Goal: Task Accomplishment & Management: Use online tool/utility

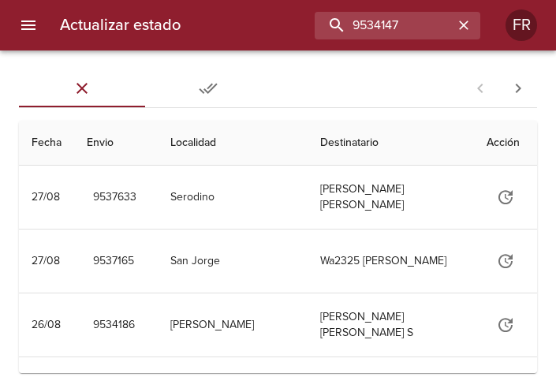
type input "9534147"
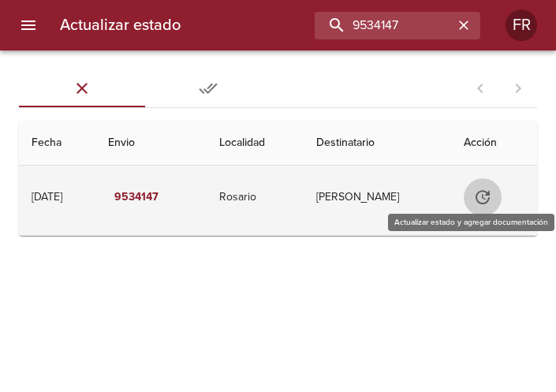
click at [490, 200] on icon "Tabla de envíos del cliente" at bounding box center [482, 197] width 19 height 19
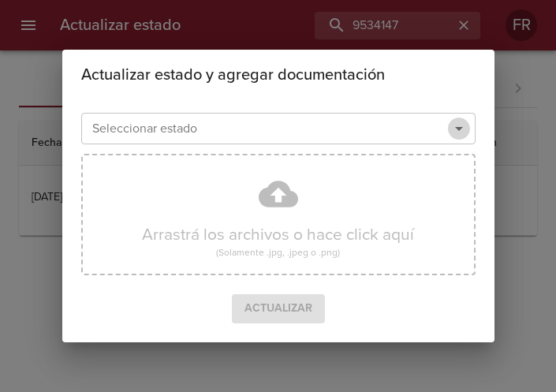
click at [461, 118] on button "Abrir" at bounding box center [459, 128] width 22 height 22
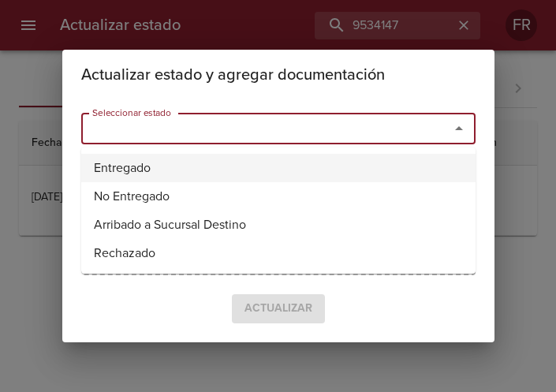
click at [241, 164] on li "Entregado" at bounding box center [278, 168] width 394 height 28
type input "Entregado"
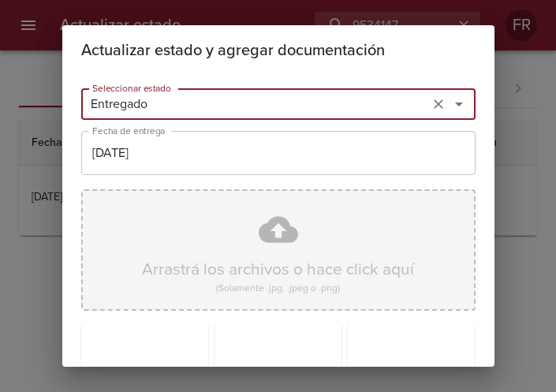
scroll to position [225, 0]
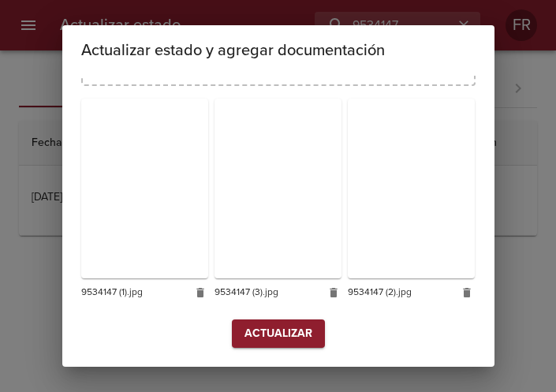
click at [283, 334] on span "Actualizar" at bounding box center [278, 334] width 68 height 20
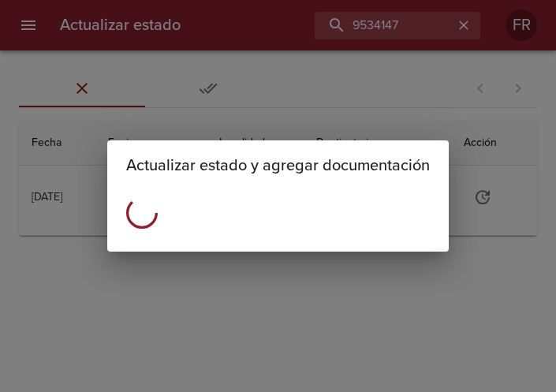
scroll to position [0, 0]
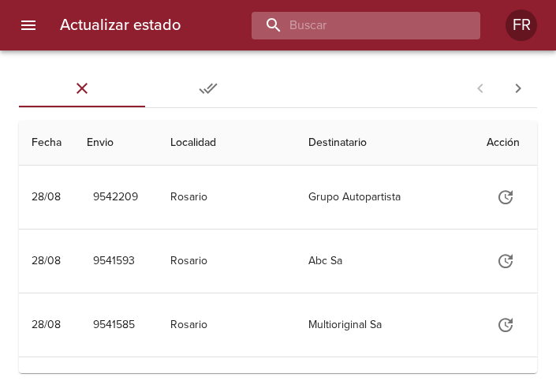
click at [424, 17] on input "buscar" at bounding box center [353, 26] width 202 height 28
type input "9533698"
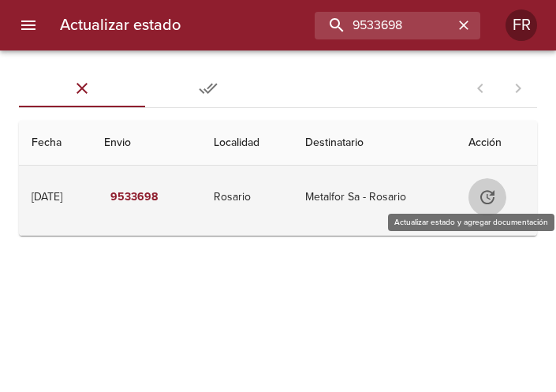
click at [493, 203] on icon "Tabla de envíos del cliente" at bounding box center [487, 197] width 14 height 14
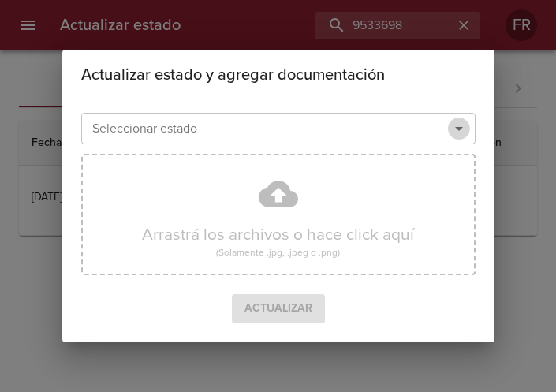
click at [454, 127] on icon "Abrir" at bounding box center [458, 128] width 19 height 19
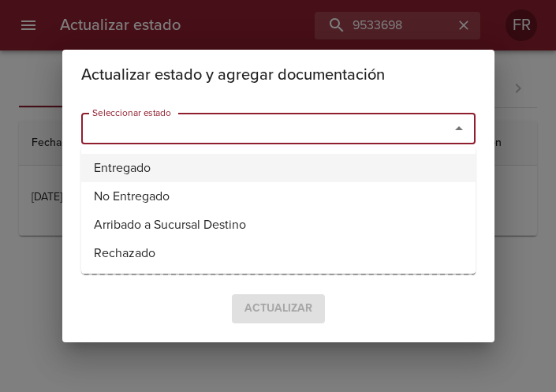
click at [181, 167] on li "Entregado" at bounding box center [278, 168] width 394 height 28
type input "Entregado"
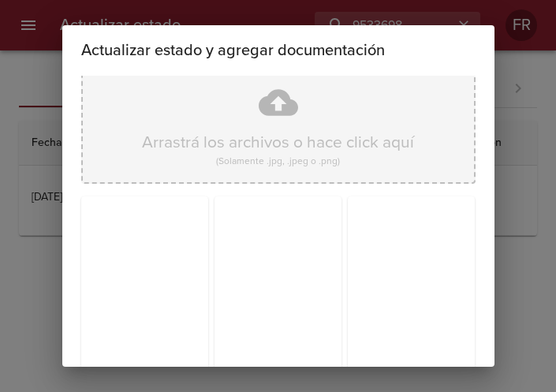
scroll to position [225, 0]
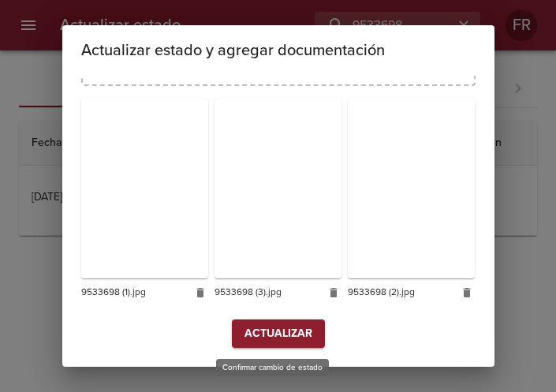
click at [246, 334] on span "Actualizar" at bounding box center [278, 334] width 68 height 20
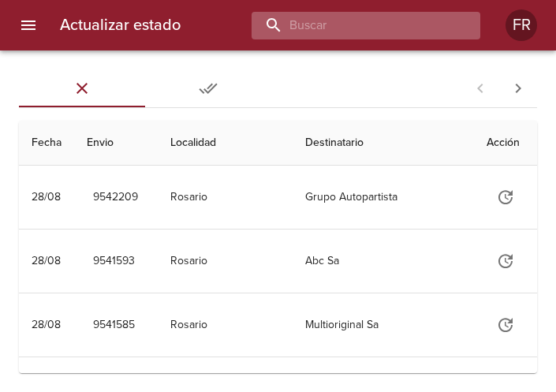
click at [364, 35] on input "buscar" at bounding box center [353, 26] width 202 height 28
type input "9533737"
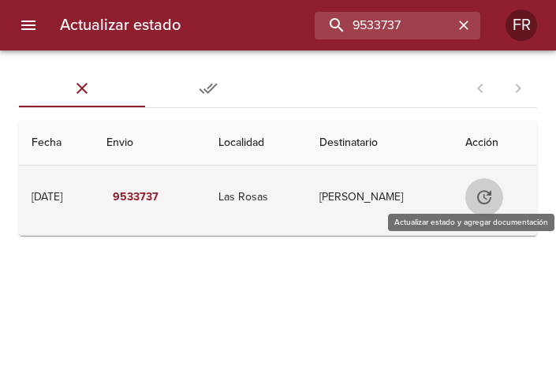
click at [487, 203] on icon "Tabla de envíos del cliente" at bounding box center [484, 197] width 14 height 14
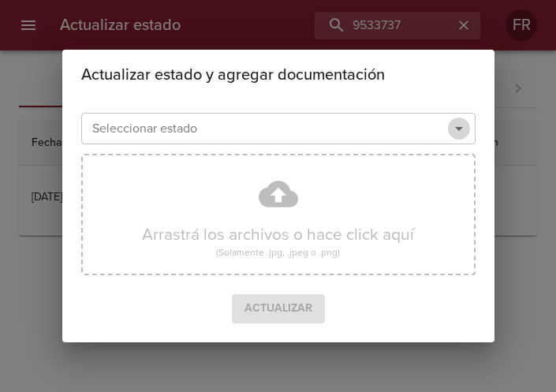
click at [460, 135] on icon "Abrir" at bounding box center [458, 128] width 19 height 19
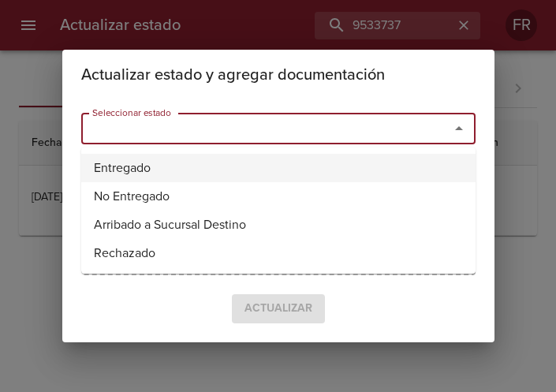
click at [219, 170] on li "Entregado" at bounding box center [278, 168] width 394 height 28
type input "Entregado"
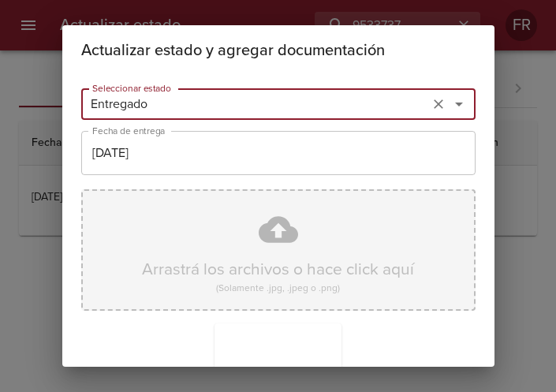
scroll to position [225, 0]
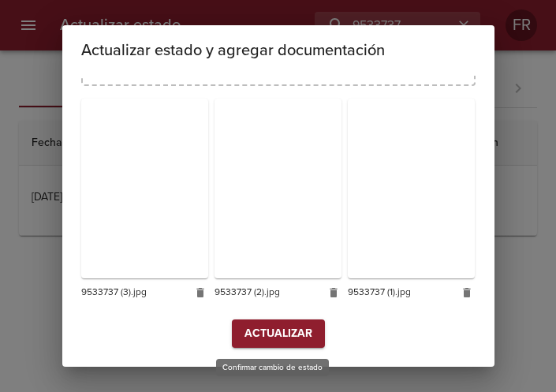
click at [267, 334] on span "Actualizar" at bounding box center [278, 334] width 68 height 20
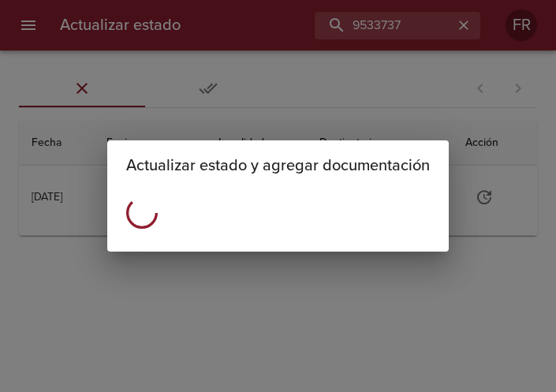
scroll to position [0, 0]
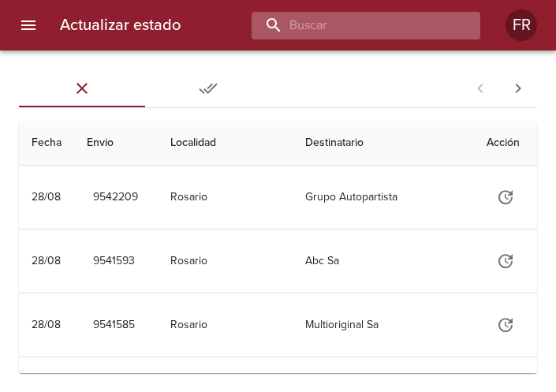
click at [408, 33] on input "buscar" at bounding box center [353, 26] width 202 height 28
type input "9538544"
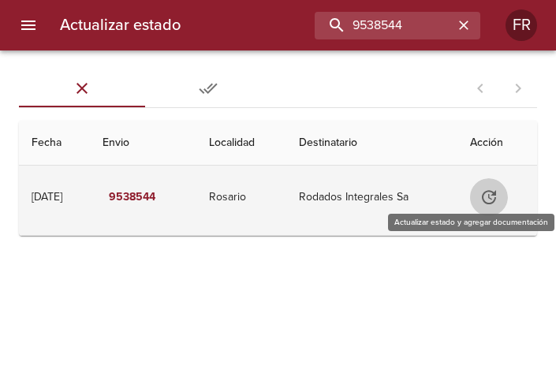
click at [486, 188] on icon "Tabla de envíos del cliente" at bounding box center [488, 197] width 19 height 19
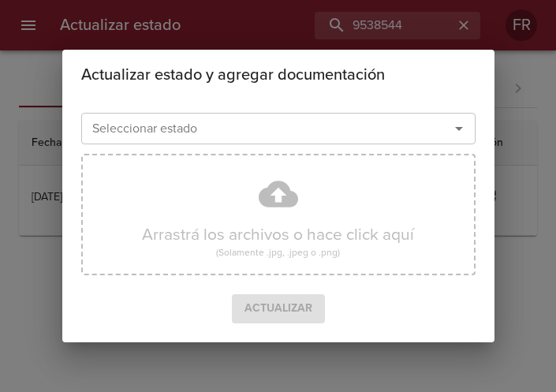
click at [461, 132] on icon "Abrir" at bounding box center [458, 128] width 19 height 19
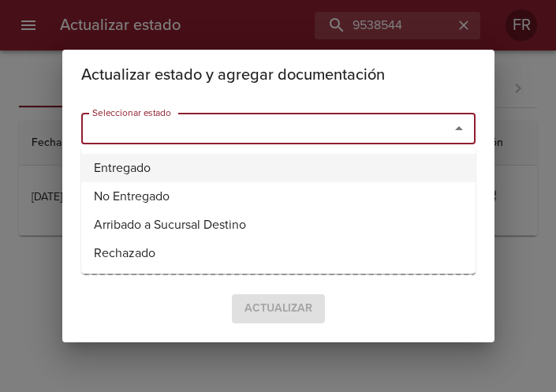
click at [246, 166] on li "Entregado" at bounding box center [278, 168] width 394 height 28
type input "Entregado"
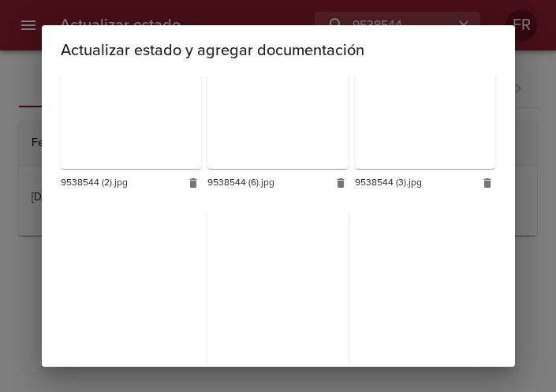
scroll to position [941, 0]
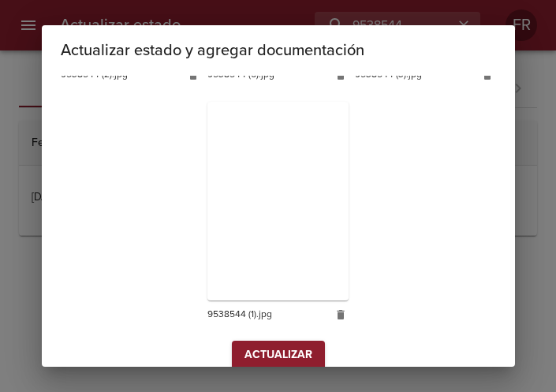
click at [267, 345] on span "Actualizar" at bounding box center [278, 355] width 68 height 20
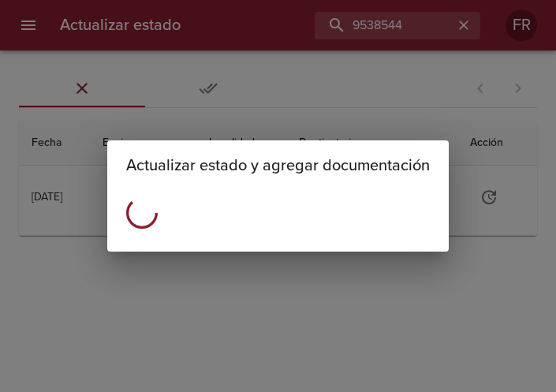
scroll to position [0, 0]
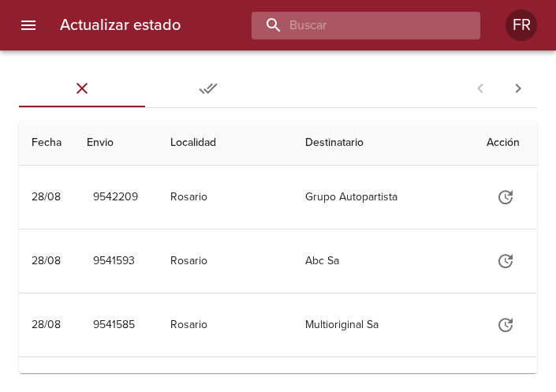
click at [375, 28] on input "buscar" at bounding box center [353, 26] width 202 height 28
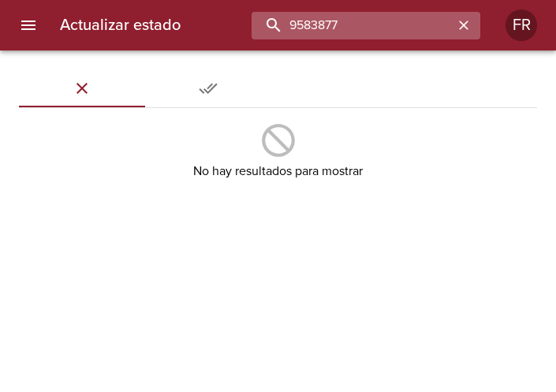
click at [373, 21] on input "9583877" at bounding box center [353, 26] width 202 height 28
type input "9538877"
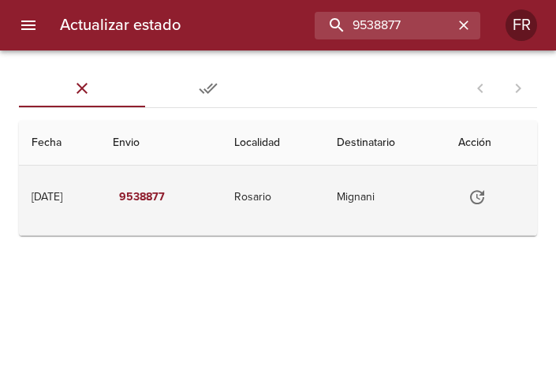
click at [484, 194] on icon "Tabla de envíos del cliente" at bounding box center [477, 197] width 14 height 14
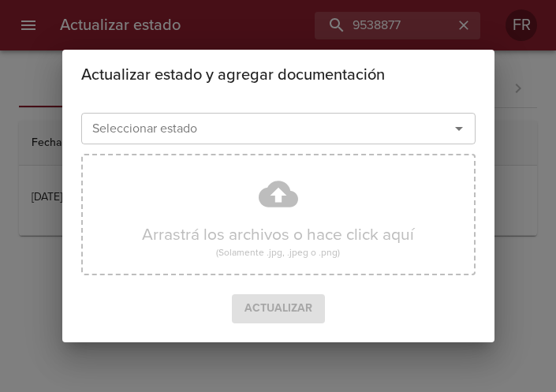
click at [455, 123] on icon "Abrir" at bounding box center [458, 128] width 19 height 19
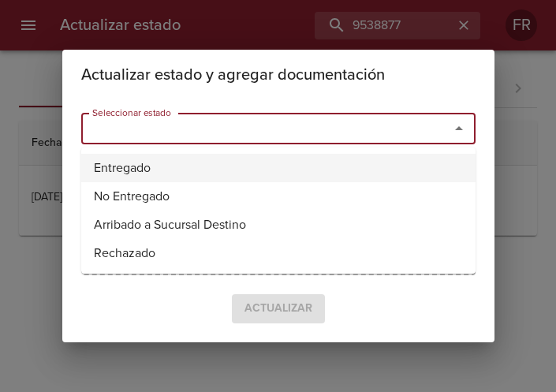
click at [230, 173] on li "Entregado" at bounding box center [278, 168] width 394 height 28
type input "Entregado"
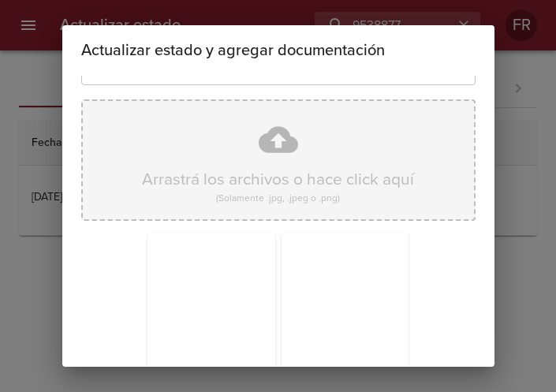
scroll to position [225, 0]
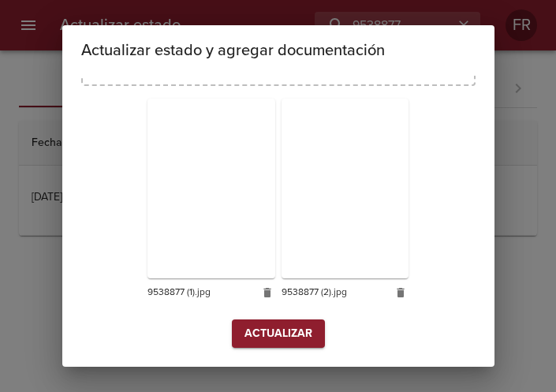
click at [275, 331] on span "Actualizar" at bounding box center [278, 334] width 68 height 20
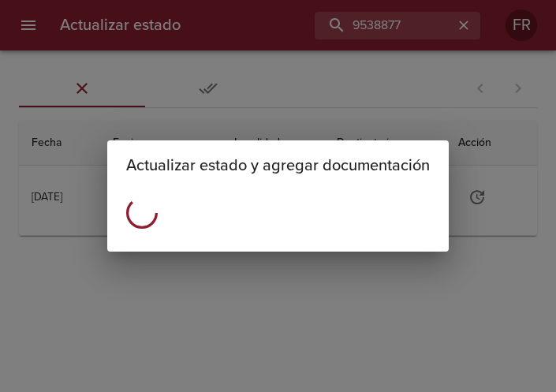
scroll to position [0, 0]
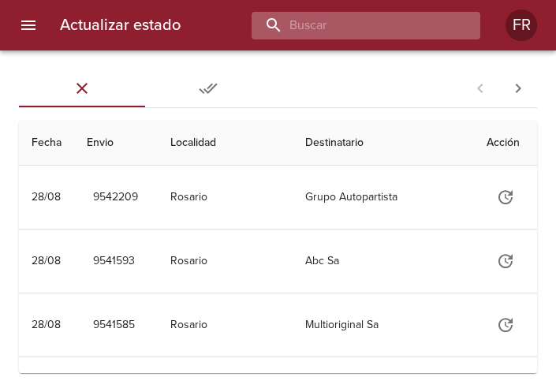
click at [397, 19] on input "buscar" at bounding box center [353, 26] width 202 height 28
type input "9534186"
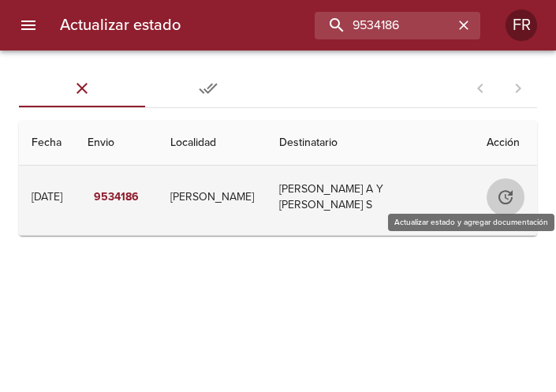
click at [496, 193] on icon "Tabla de envíos del cliente" at bounding box center [505, 197] width 19 height 19
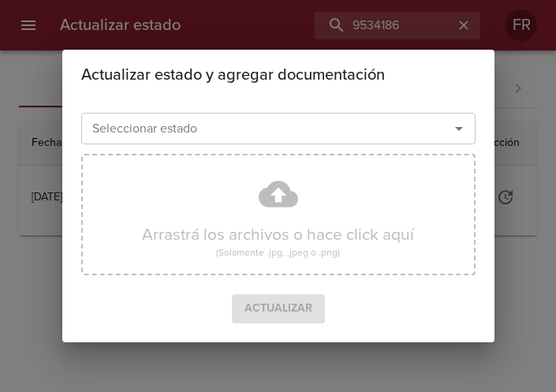
click at [457, 131] on icon "Abrir" at bounding box center [458, 128] width 19 height 19
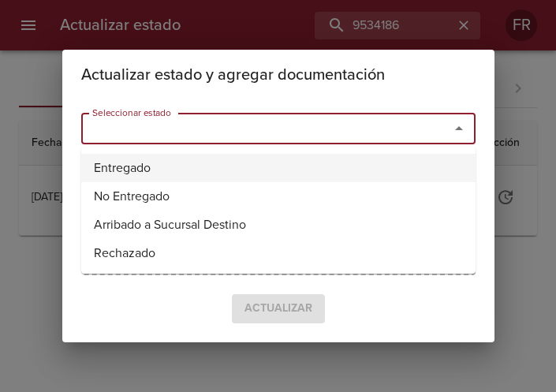
click at [171, 163] on li "Entregado" at bounding box center [278, 168] width 394 height 28
type input "Entregado"
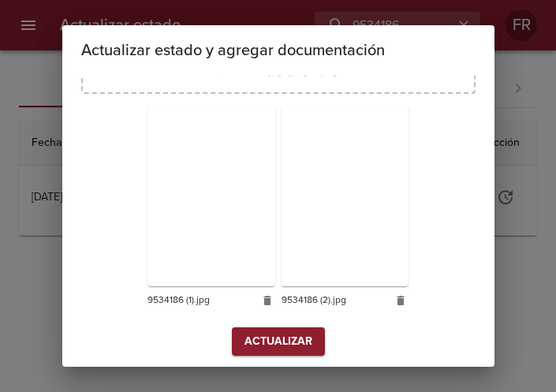
scroll to position [225, 0]
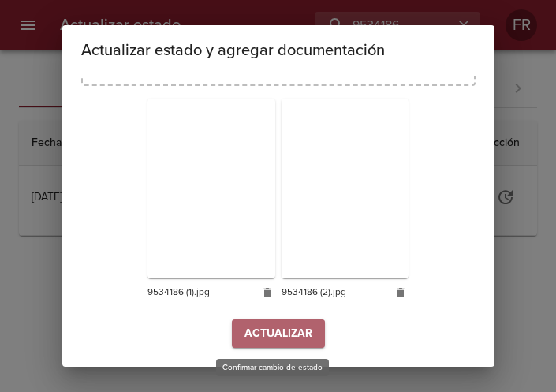
click at [295, 334] on span "Actualizar" at bounding box center [278, 334] width 68 height 20
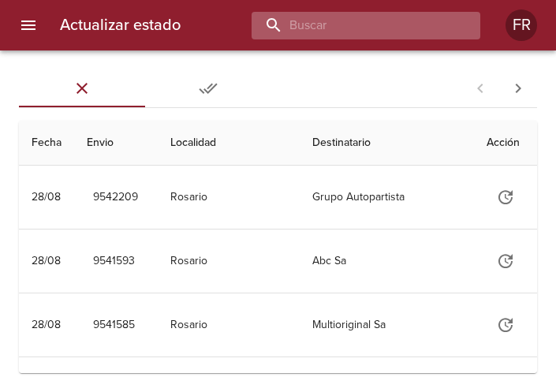
click at [396, 30] on input "buscar" at bounding box center [353, 26] width 202 height 28
type input "9516979"
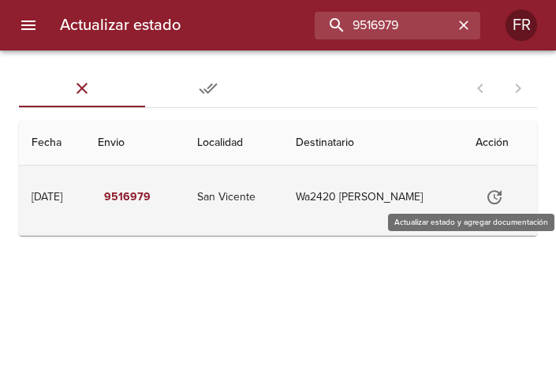
click at [495, 196] on icon "Tabla de envíos del cliente" at bounding box center [494, 197] width 19 height 19
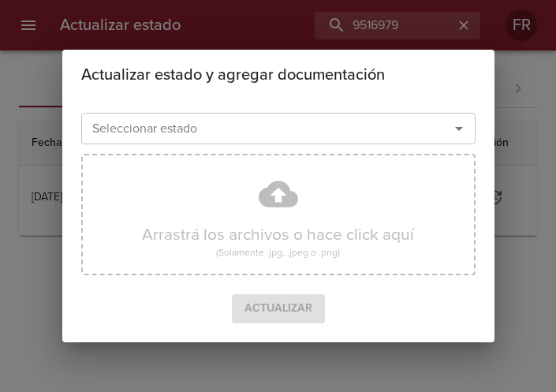
click at [449, 129] on icon "Abrir" at bounding box center [458, 128] width 19 height 19
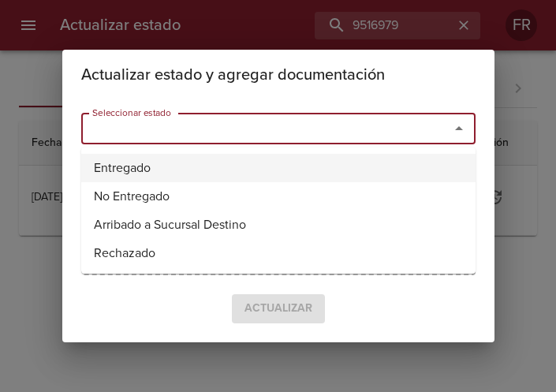
click at [270, 159] on li "Entregado" at bounding box center [278, 168] width 394 height 28
type input "Entregado"
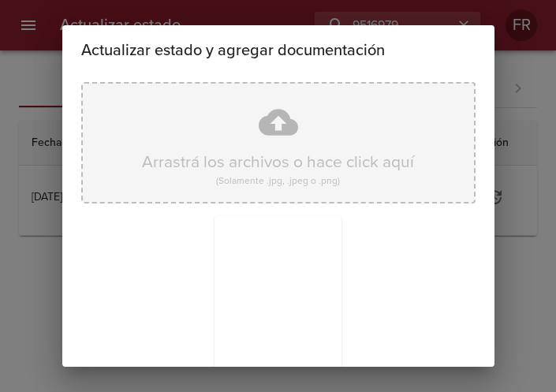
scroll to position [225, 0]
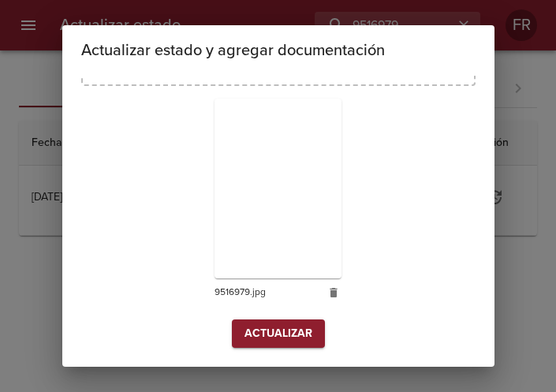
click at [285, 341] on span "Actualizar" at bounding box center [278, 334] width 68 height 20
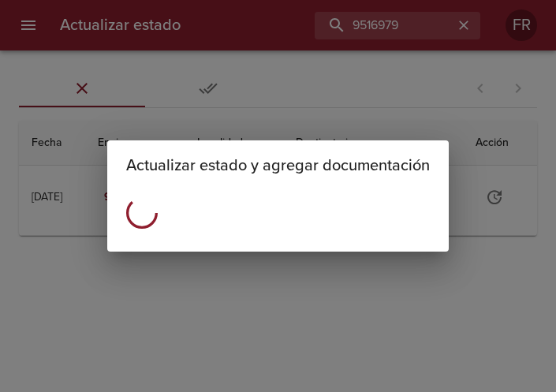
scroll to position [0, 0]
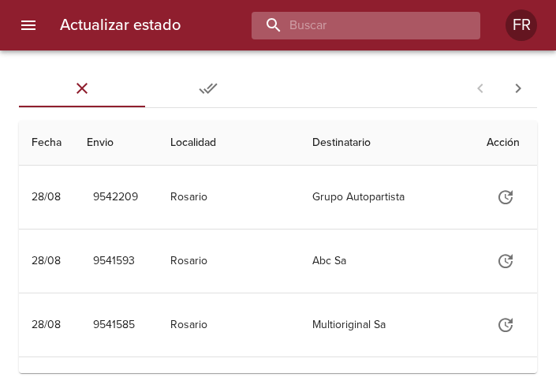
click at [375, 36] on input "buscar" at bounding box center [353, 26] width 202 height 28
type input "9520771"
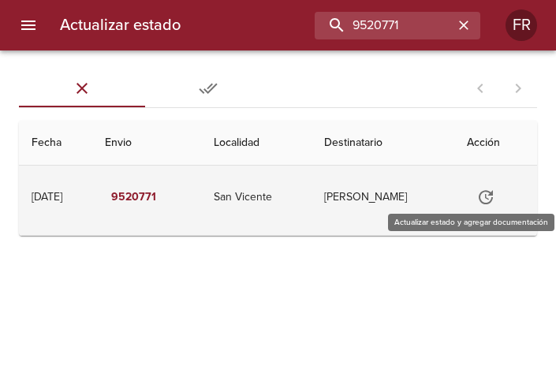
click at [486, 188] on icon "Tabla de envíos del cliente" at bounding box center [485, 197] width 19 height 19
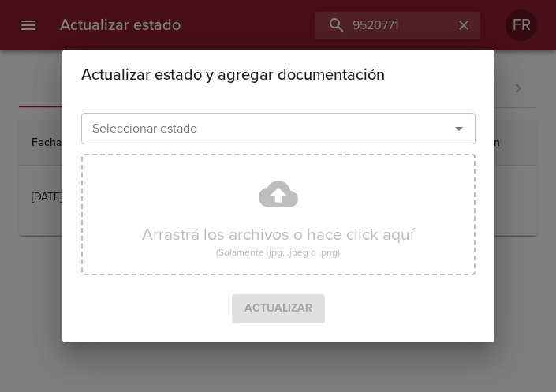
click at [458, 128] on icon "Abrir" at bounding box center [459, 129] width 8 height 4
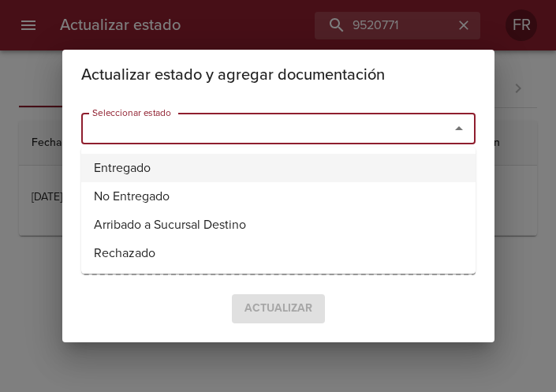
click at [255, 162] on li "Entregado" at bounding box center [278, 168] width 394 height 28
type input "Entregado"
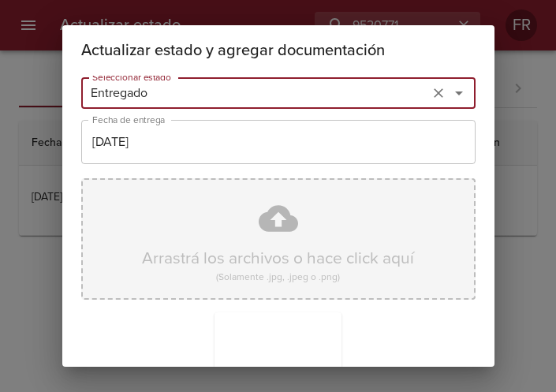
scroll to position [225, 0]
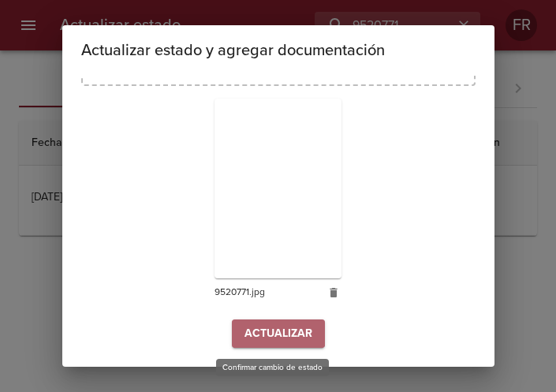
click at [263, 329] on span "Actualizar" at bounding box center [278, 334] width 68 height 20
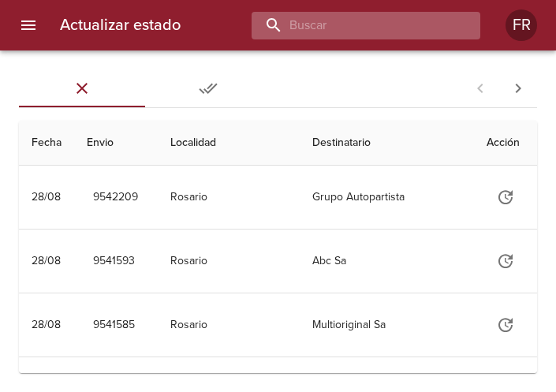
click at [423, 30] on input "buscar" at bounding box center [353, 26] width 202 height 28
type input "9533236"
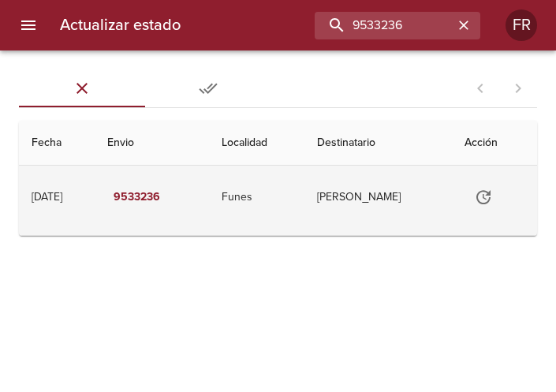
click at [490, 208] on button "Tabla de envíos del cliente" at bounding box center [483, 197] width 38 height 38
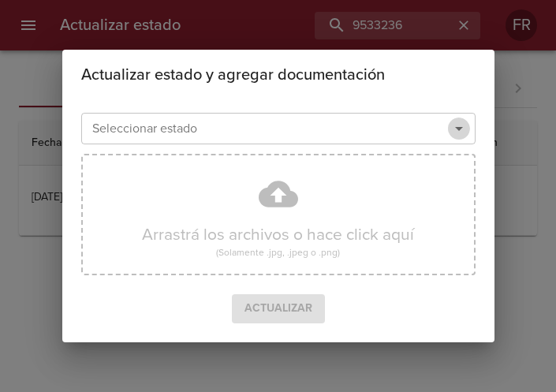
click at [453, 131] on icon "Abrir" at bounding box center [458, 128] width 19 height 19
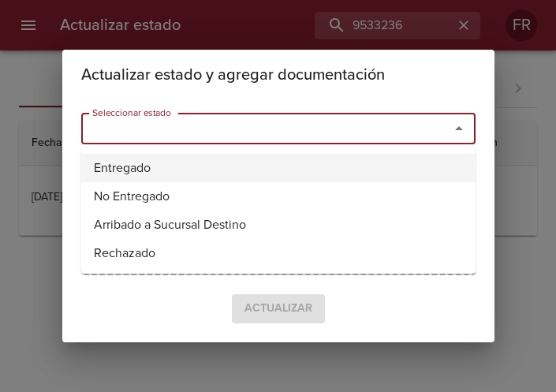
click at [273, 167] on li "Entregado" at bounding box center [278, 168] width 394 height 28
type input "Entregado"
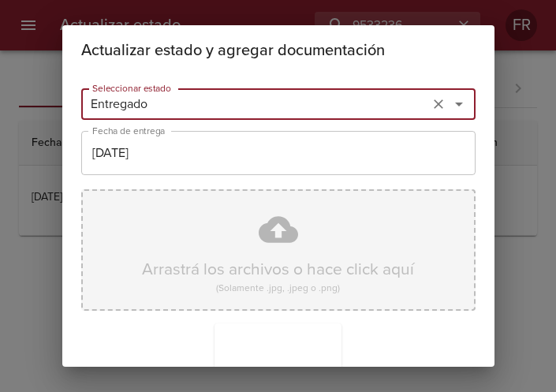
scroll to position [225, 0]
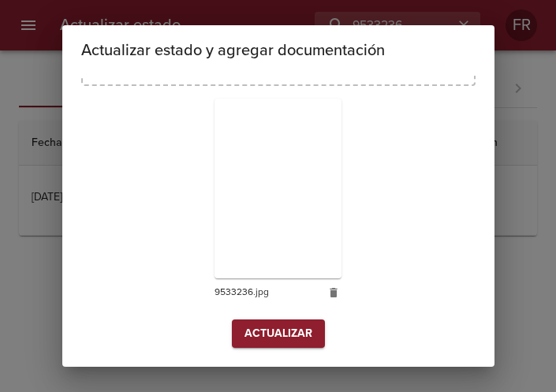
click at [297, 338] on span "Actualizar" at bounding box center [278, 334] width 68 height 20
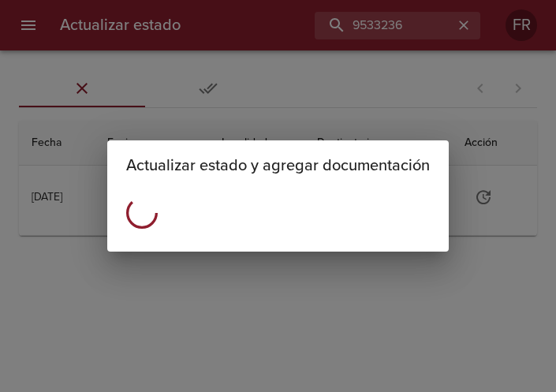
scroll to position [0, 0]
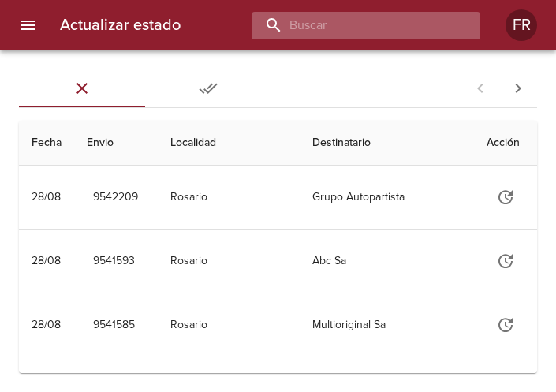
click at [364, 32] on input "buscar" at bounding box center [353, 26] width 202 height 28
type input "9529776"
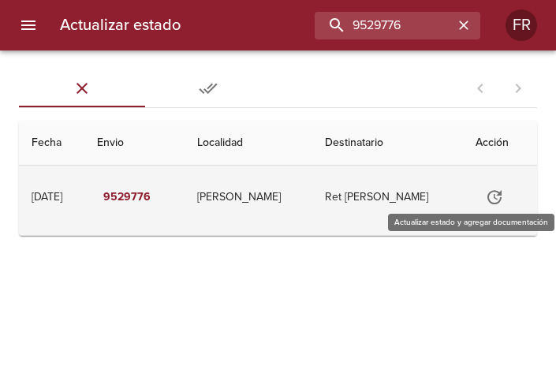
click at [498, 207] on button "Tabla de envíos del cliente" at bounding box center [495, 197] width 38 height 38
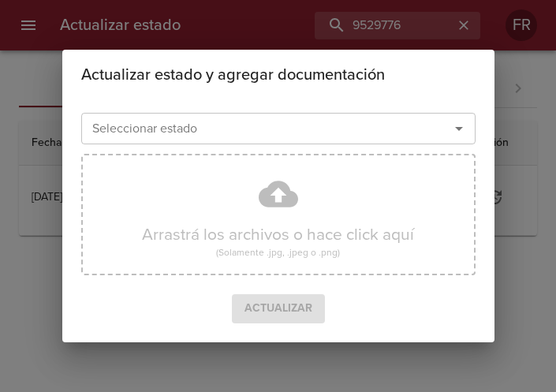
click at [453, 134] on icon "Abrir" at bounding box center [458, 128] width 19 height 19
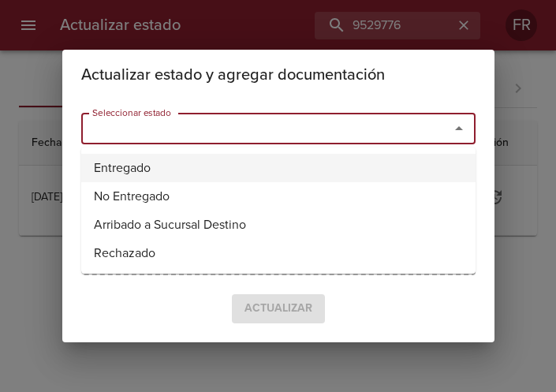
click at [253, 172] on li "Entregado" at bounding box center [278, 168] width 394 height 28
type input "Entregado"
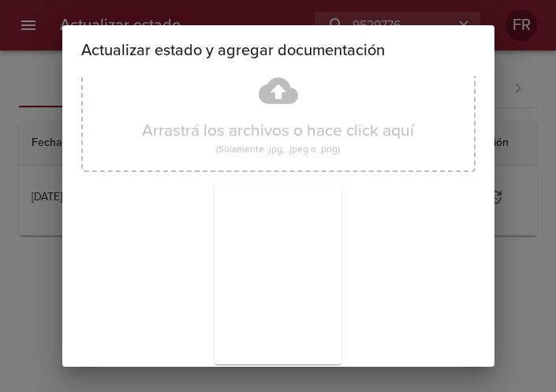
scroll to position [225, 0]
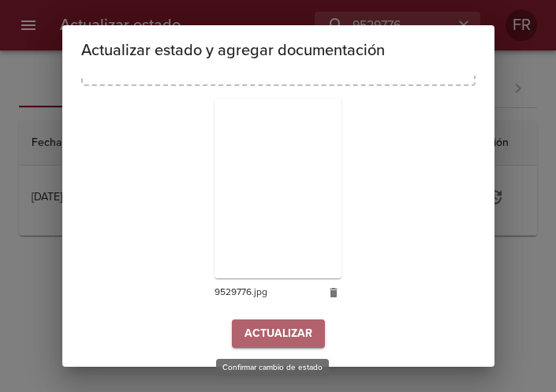
click at [270, 337] on span "Actualizar" at bounding box center [278, 334] width 68 height 20
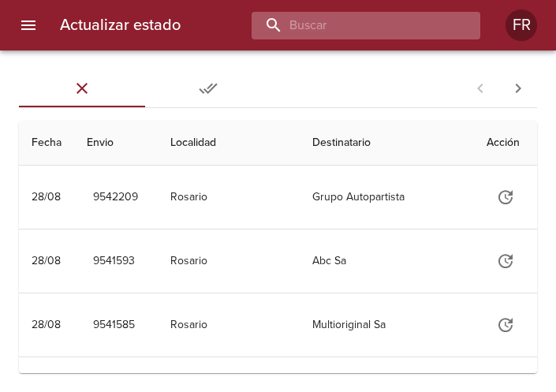
click at [393, 27] on input "buscar" at bounding box center [353, 26] width 202 height 28
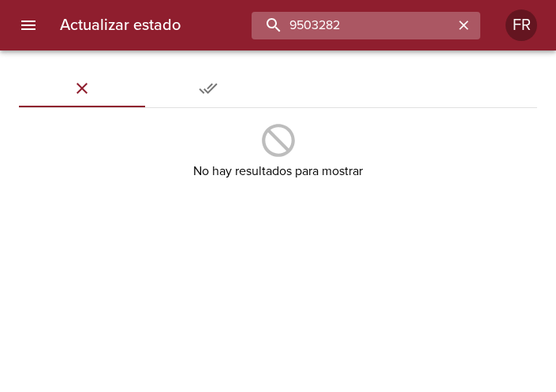
type input "9503282"
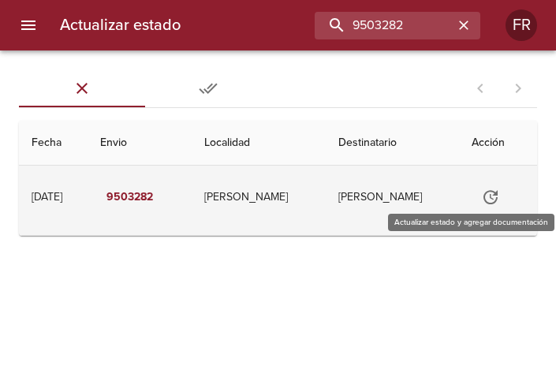
click at [487, 195] on icon "Tabla de envíos del cliente" at bounding box center [490, 197] width 19 height 19
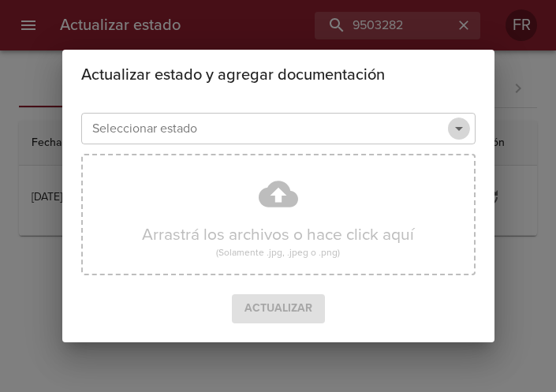
click at [460, 130] on icon "Abrir" at bounding box center [458, 128] width 19 height 19
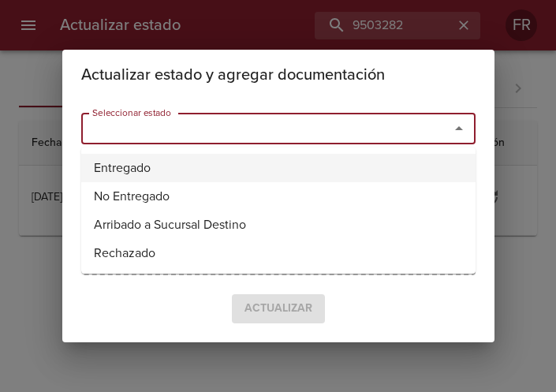
click at [259, 162] on li "Entregado" at bounding box center [278, 168] width 394 height 28
type input "Entregado"
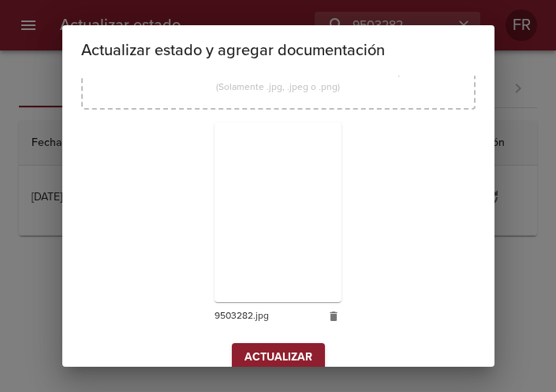
scroll to position [225, 0]
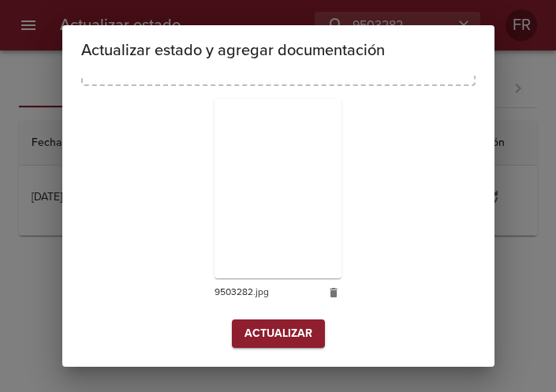
click at [267, 324] on span "Actualizar" at bounding box center [278, 334] width 68 height 20
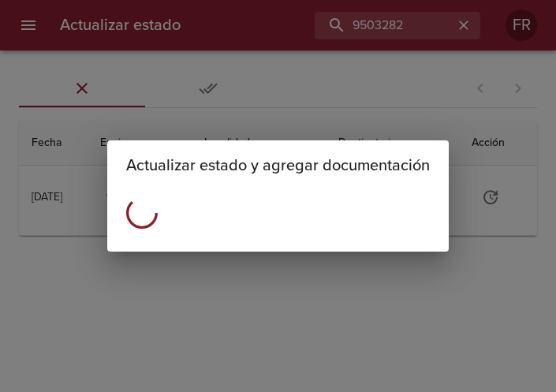
scroll to position [0, 0]
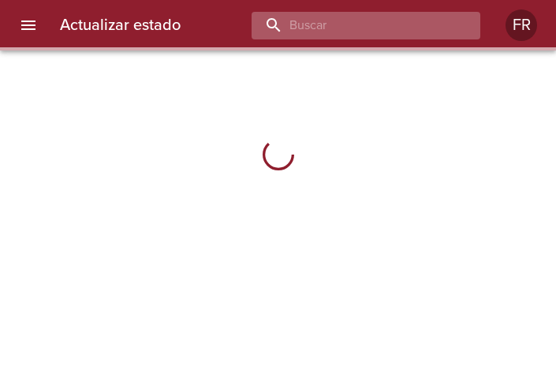
click at [393, 28] on input "buscar" at bounding box center [353, 26] width 202 height 28
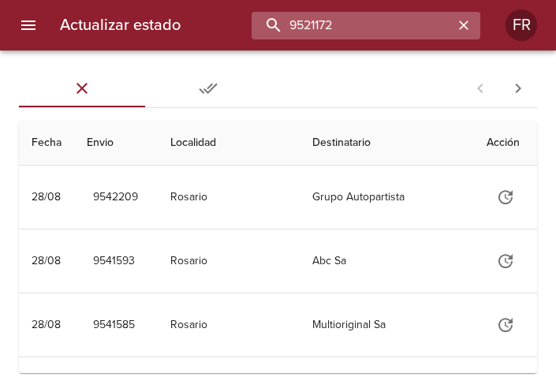
type input "9521172"
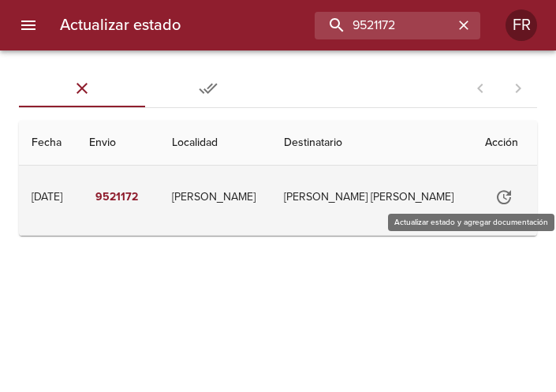
click at [499, 185] on button "Tabla de envíos del cliente" at bounding box center [504, 197] width 38 height 38
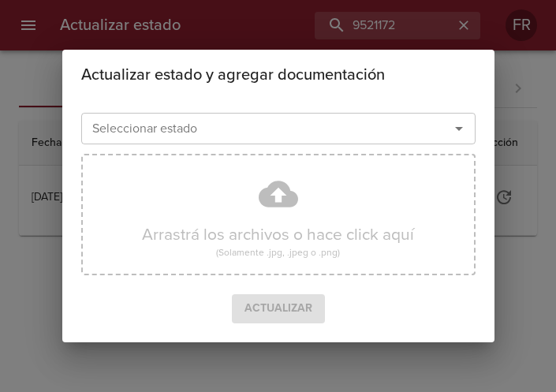
click at [457, 126] on icon "Abrir" at bounding box center [458, 128] width 19 height 19
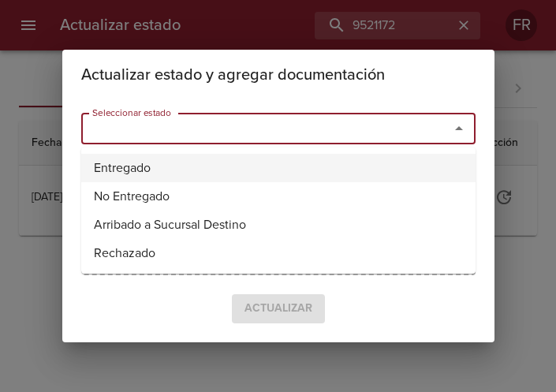
click at [250, 163] on li "Entregado" at bounding box center [278, 168] width 394 height 28
type input "Entregado"
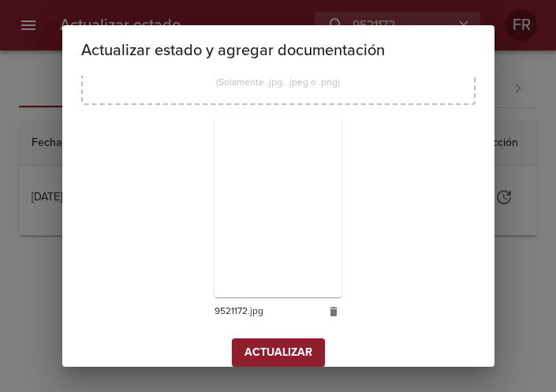
scroll to position [225, 0]
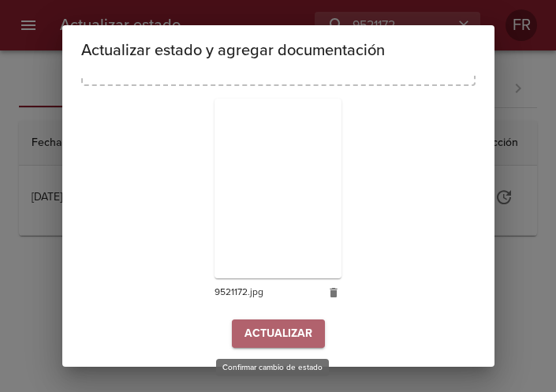
click at [299, 333] on span "Actualizar" at bounding box center [278, 334] width 68 height 20
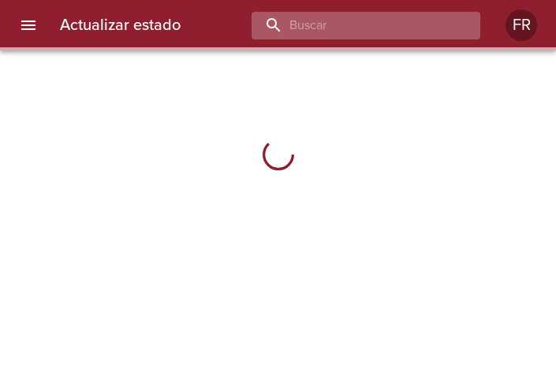
click at [392, 28] on input "buscar" at bounding box center [353, 26] width 202 height 28
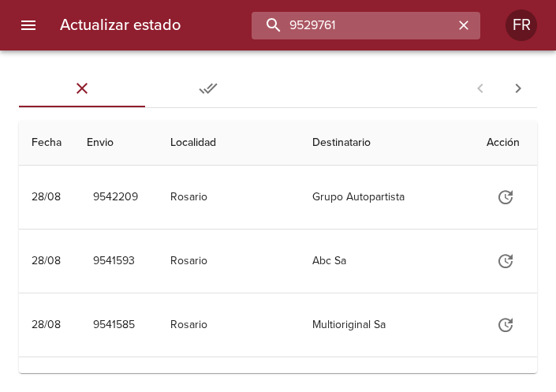
type input "9529761"
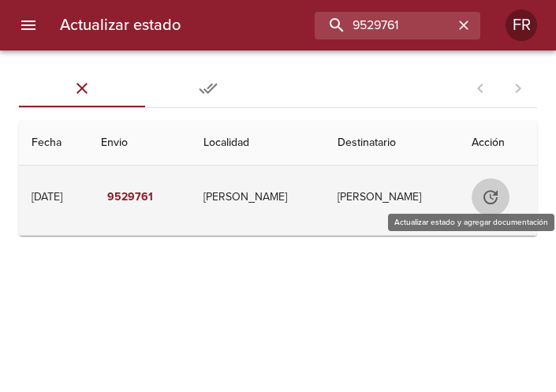
click at [487, 190] on icon "Tabla de envíos del cliente" at bounding box center [490, 197] width 19 height 19
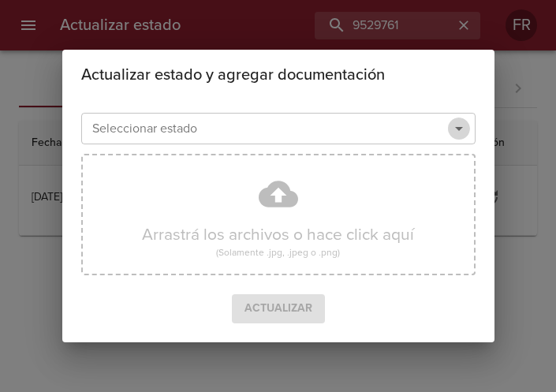
click at [453, 133] on icon "Abrir" at bounding box center [458, 128] width 19 height 19
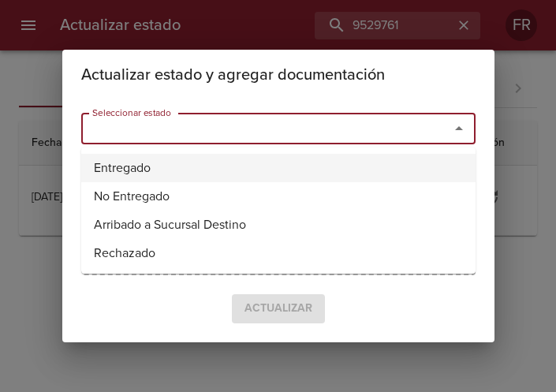
click at [227, 165] on li "Entregado" at bounding box center [278, 168] width 394 height 28
type input "Entregado"
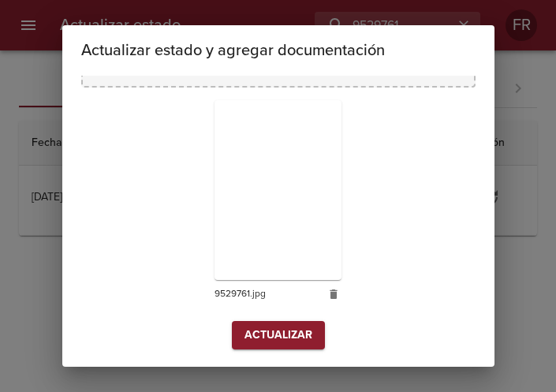
scroll to position [225, 0]
click at [271, 342] on span "Actualizar" at bounding box center [278, 334] width 68 height 20
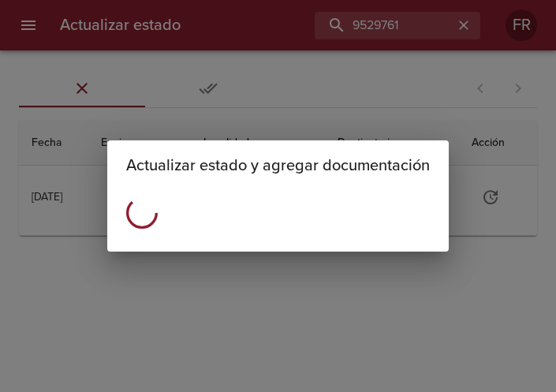
scroll to position [0, 0]
